Goal: Transaction & Acquisition: Purchase product/service

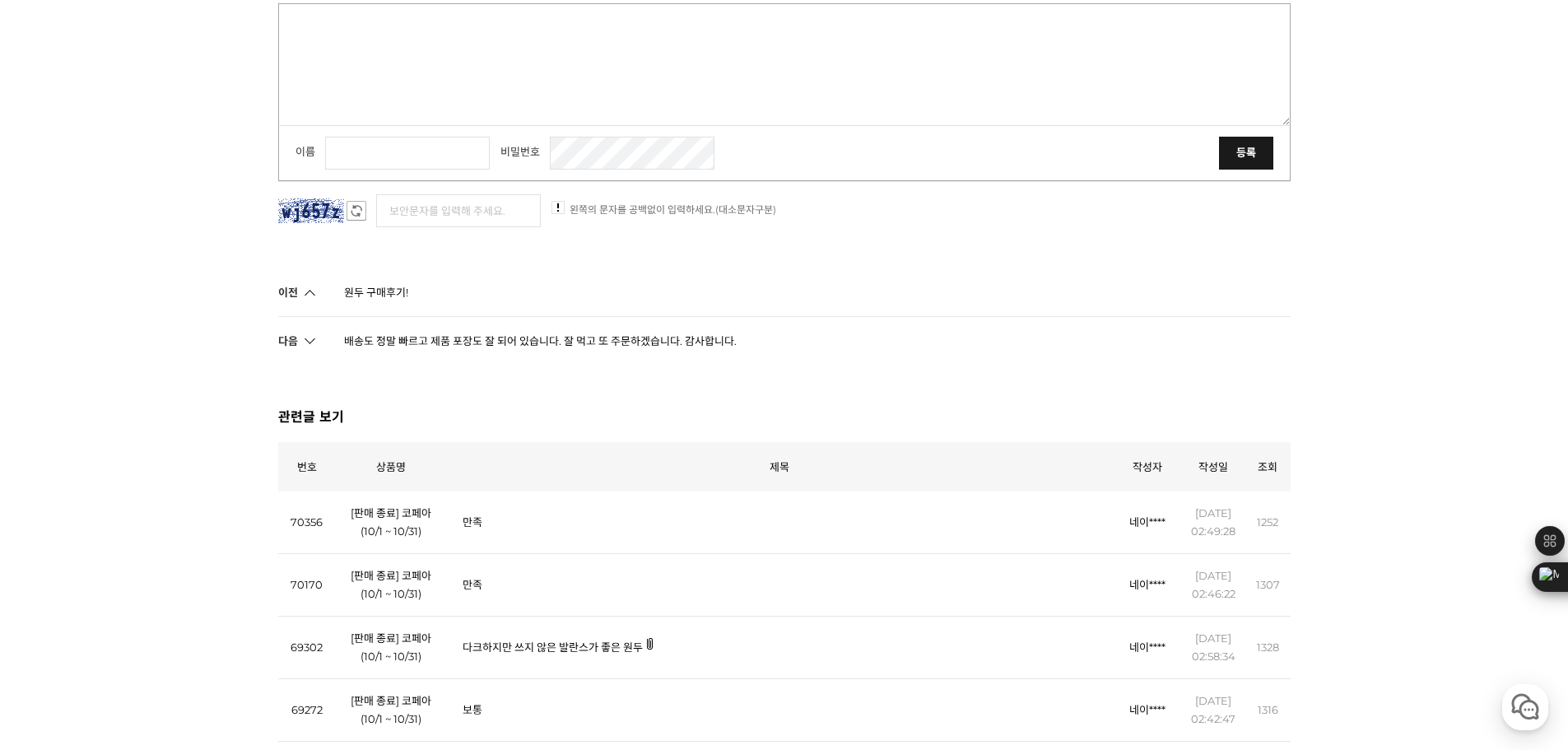
scroll to position [1399, 0]
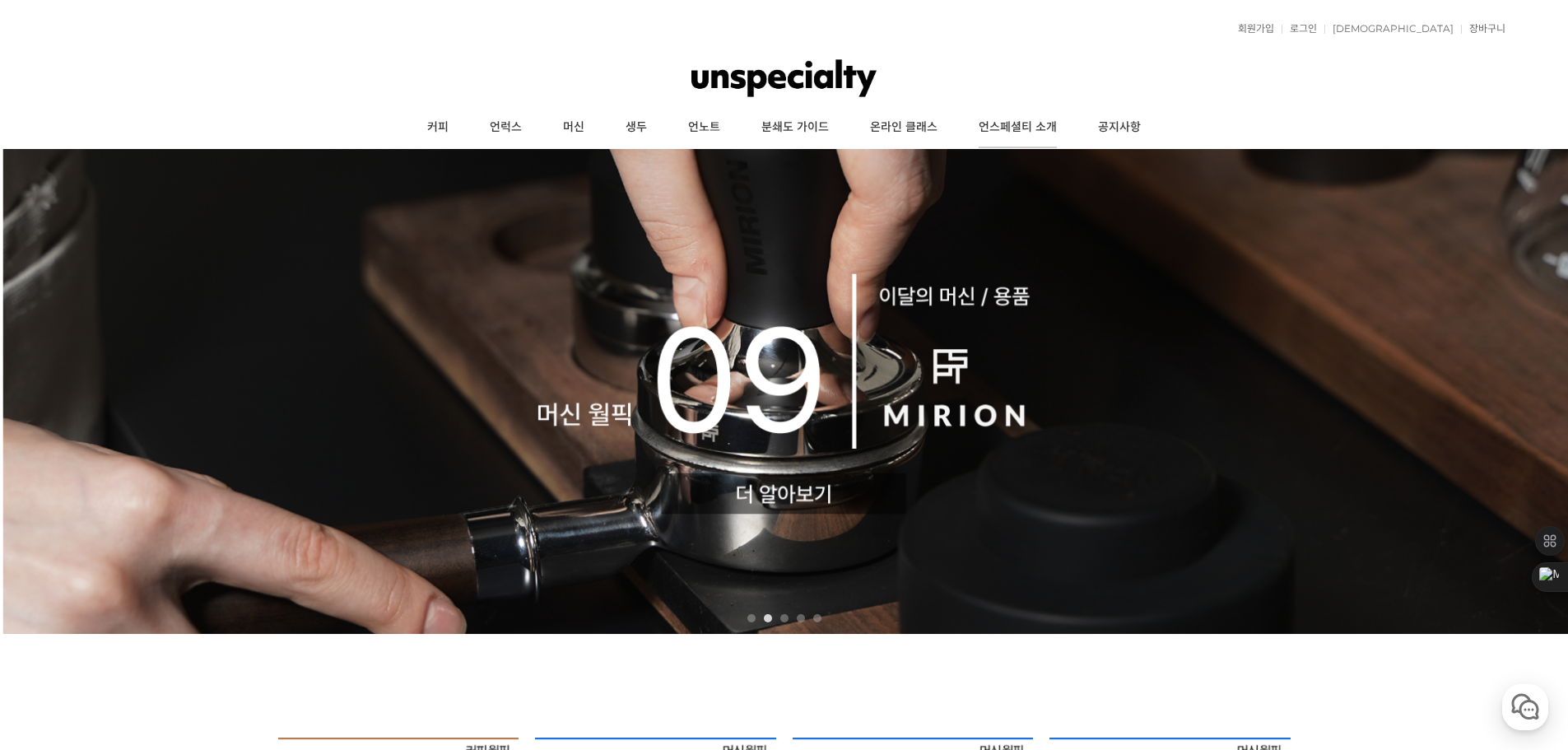
click at [1000, 133] on link "언스페셜티 소개" at bounding box center [1017, 127] width 119 height 41
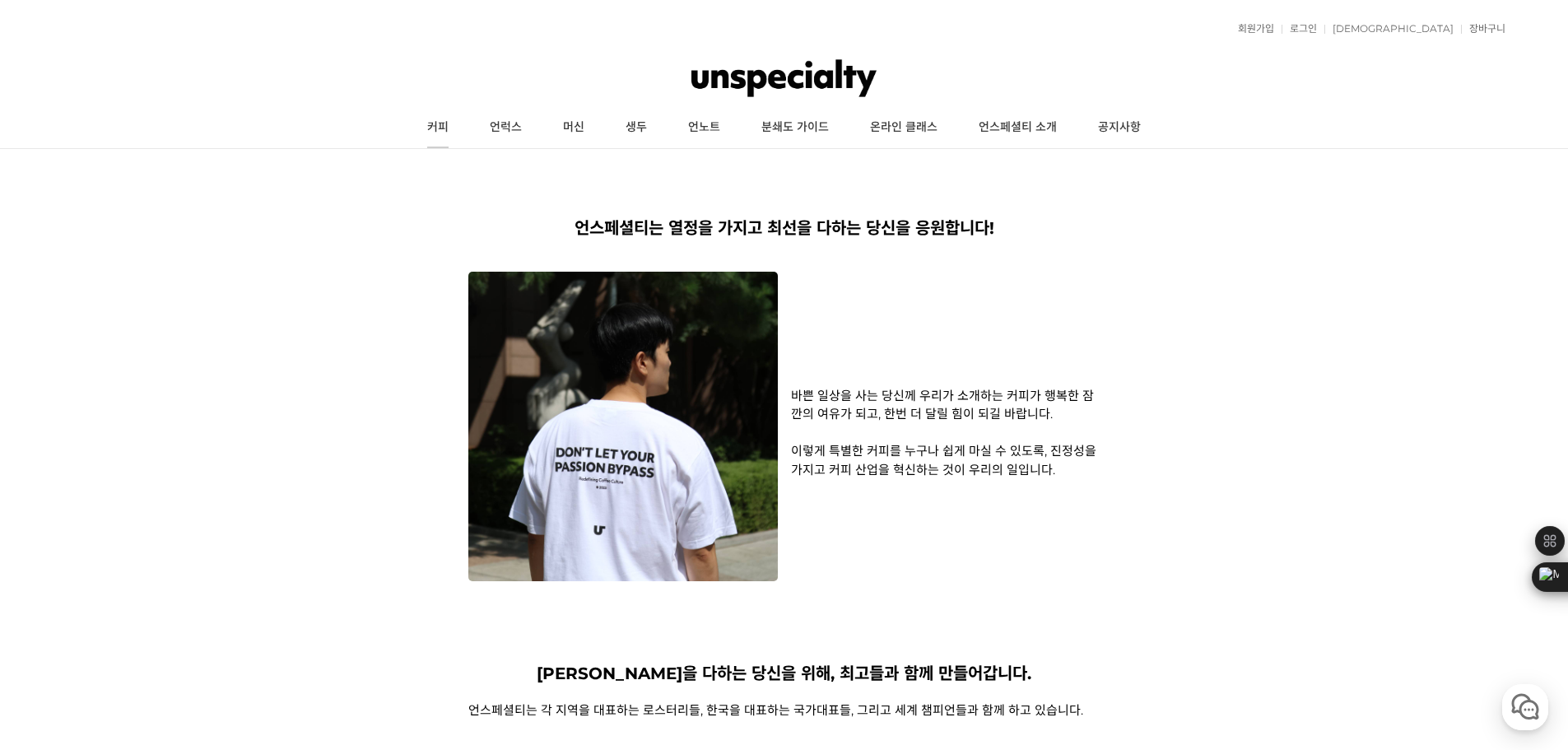
click at [446, 118] on link "커피" at bounding box center [438, 127] width 62 height 41
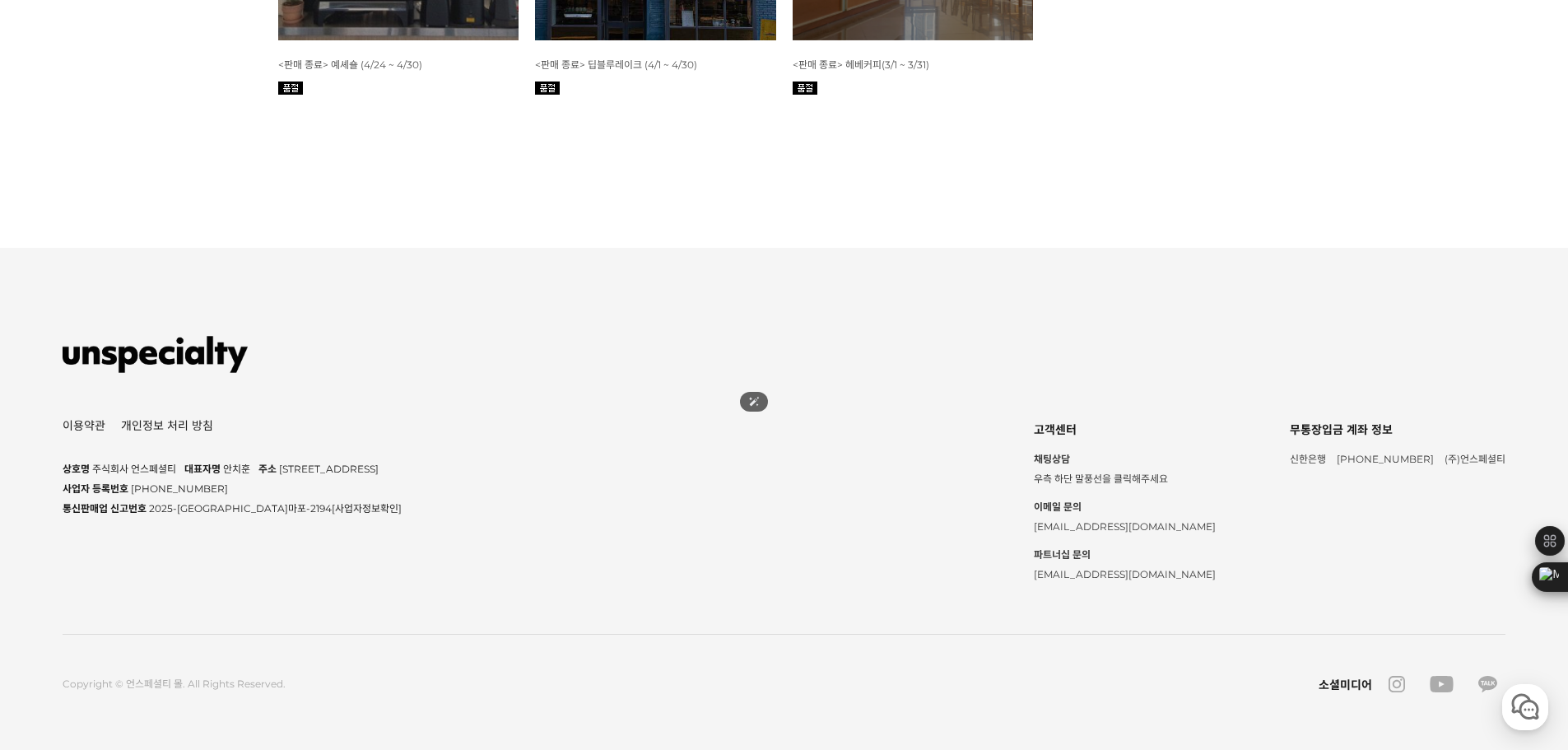
scroll to position [2715, 0]
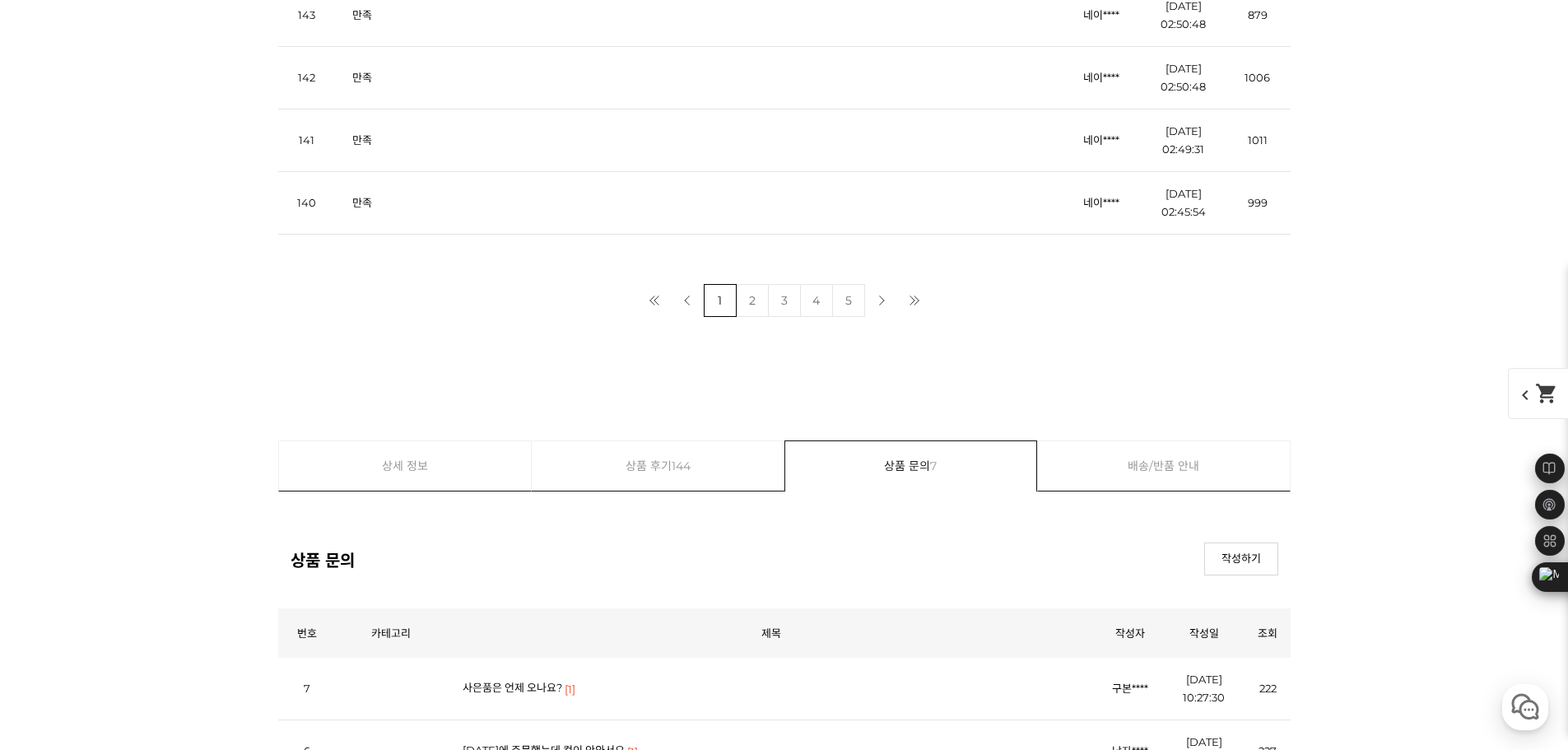
scroll to position [15715, 0]
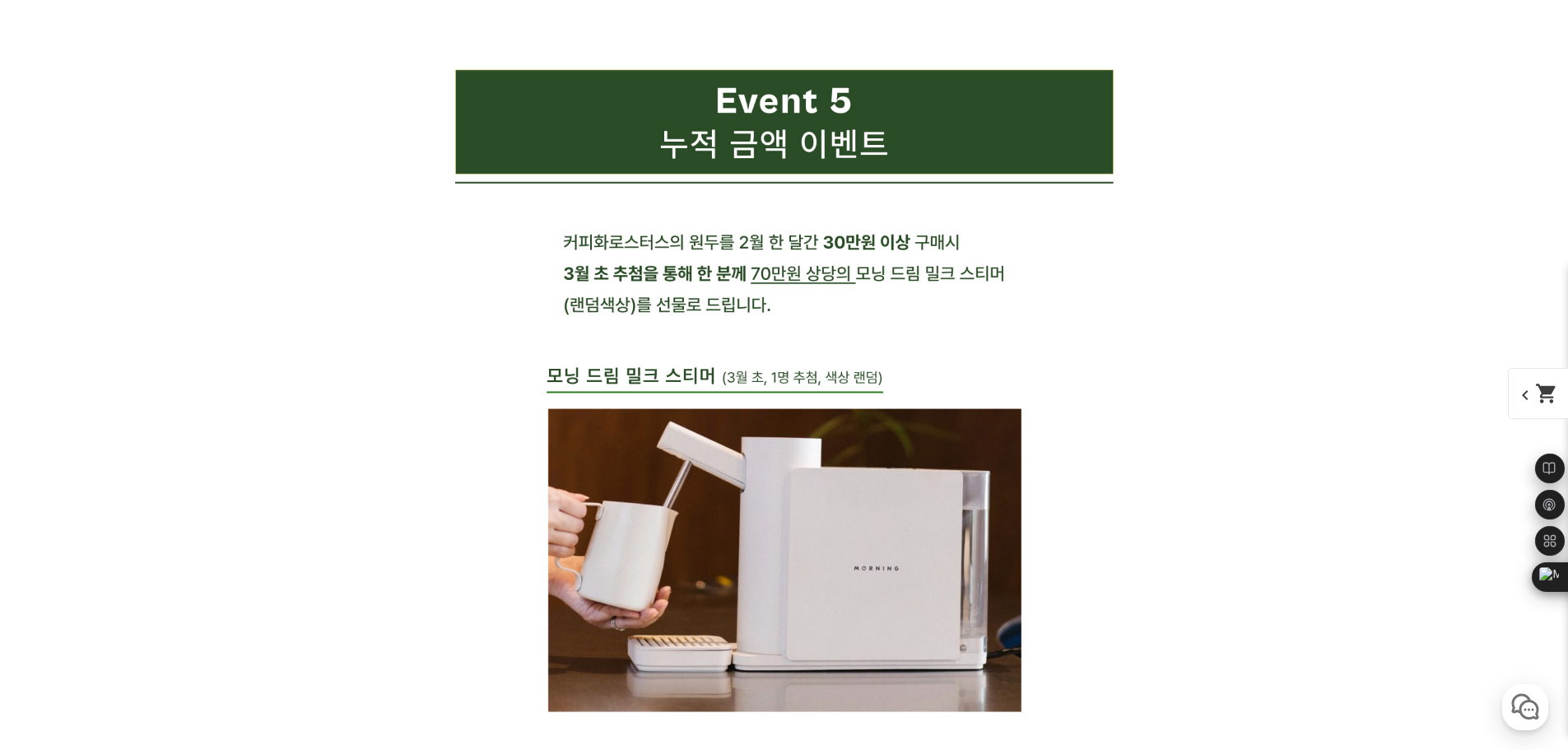
scroll to position [19640, 0]
